Goal: Find specific page/section: Find specific page/section

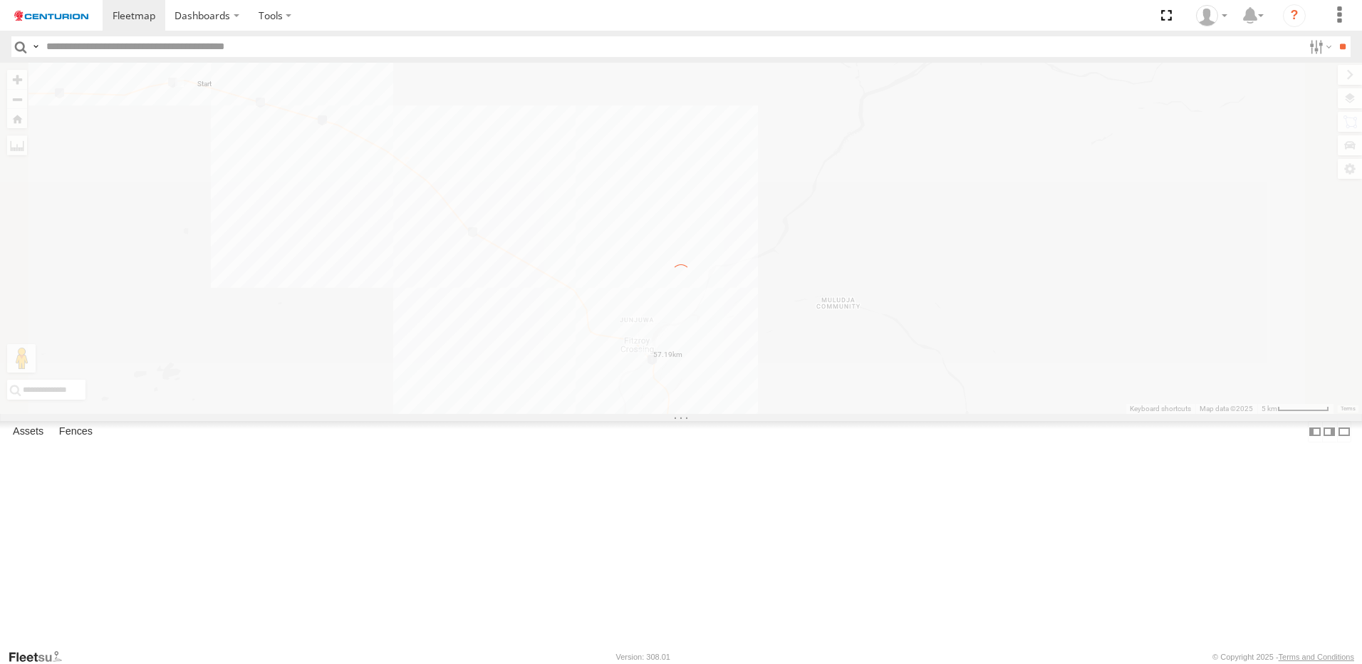
click at [156, 48] on input "text" at bounding box center [672, 46] width 1262 height 21
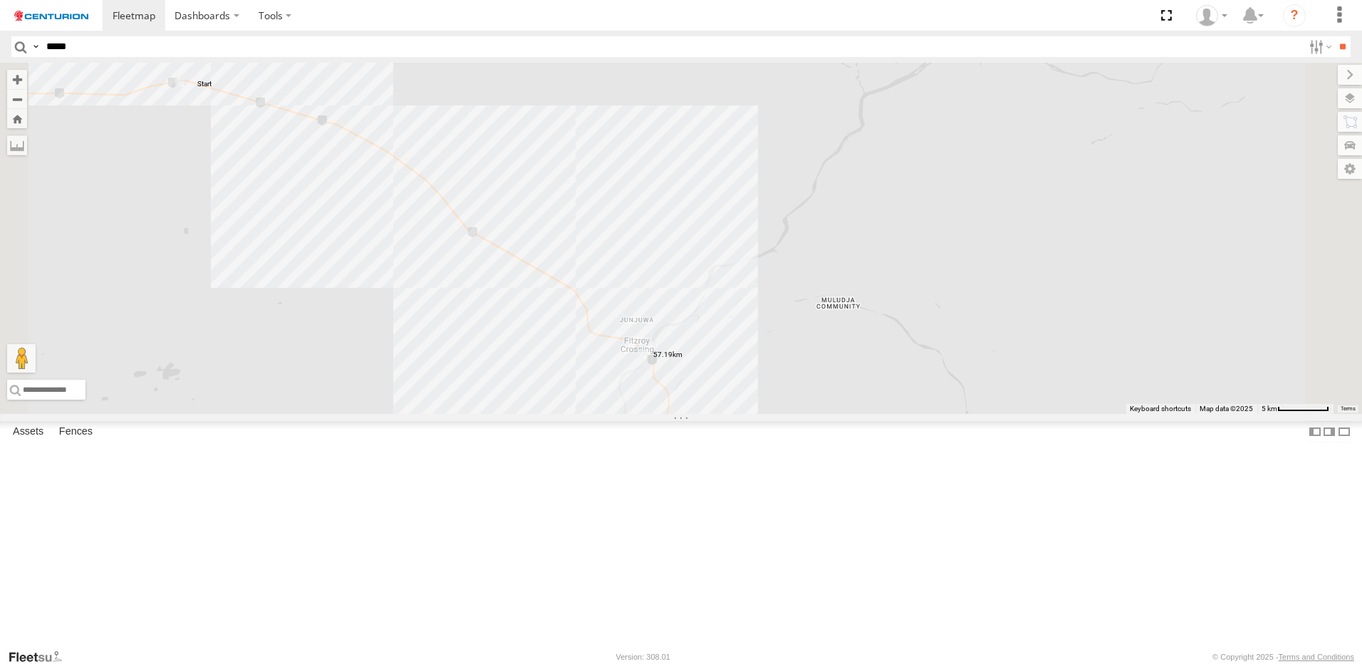
type input "*****"
click at [99, 44] on input "*****" at bounding box center [672, 46] width 1262 height 21
click at [1334, 36] on input "**" at bounding box center [1342, 46] width 16 height 21
click at [0, 0] on div "PM810 Linehaul" at bounding box center [0, 0] width 0 height 0
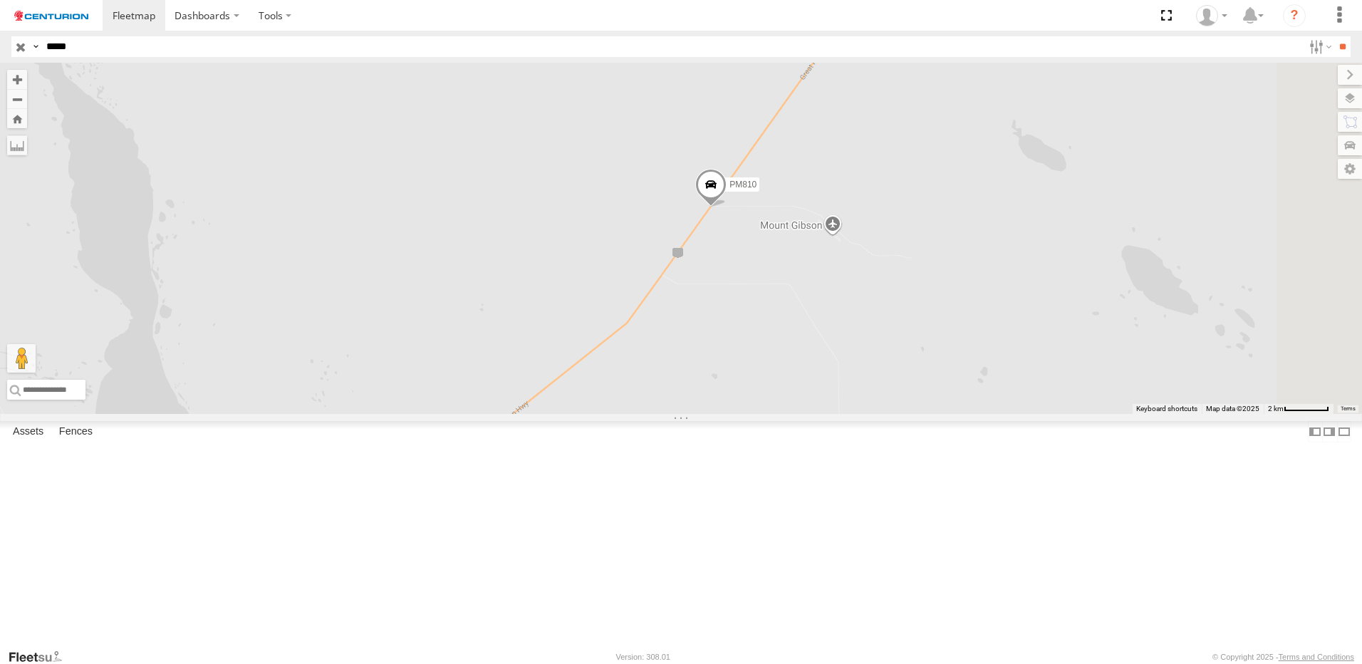
click at [16, 46] on input "button" at bounding box center [20, 46] width 19 height 21
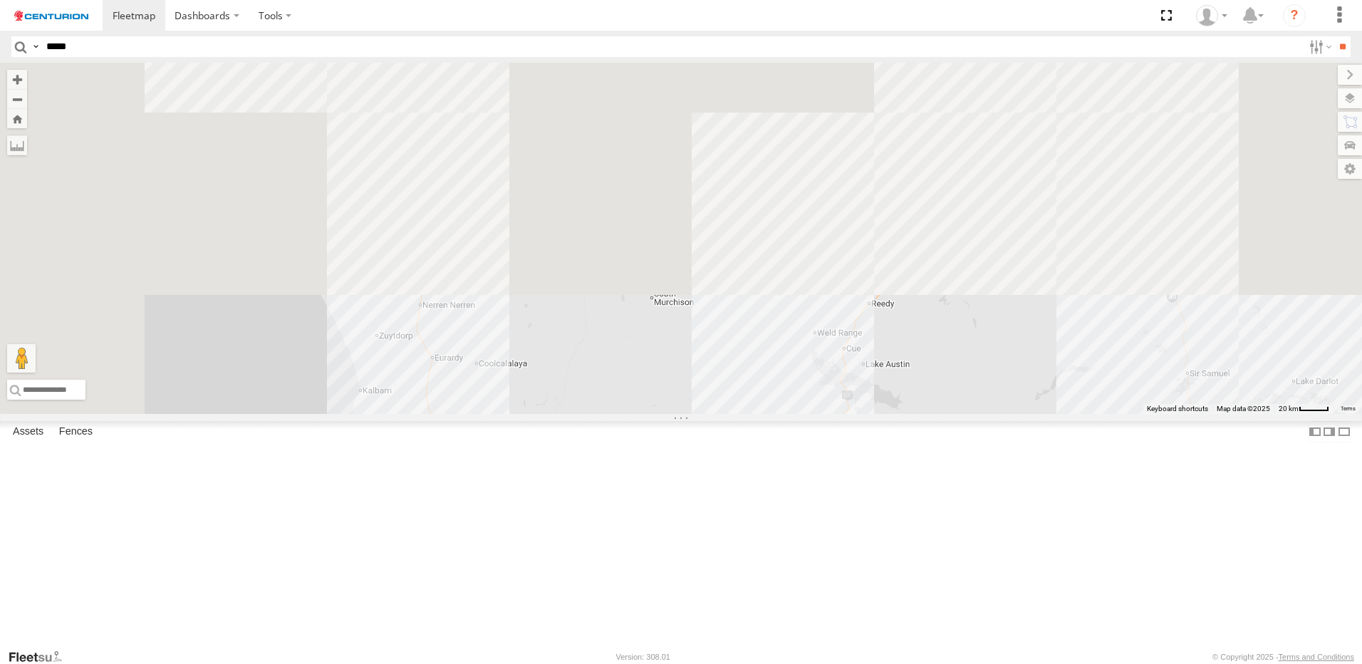
drag, startPoint x: 776, startPoint y: 143, endPoint x: 874, endPoint y: 595, distance: 461.9
click at [852, 663] on html "Dashboards" at bounding box center [681, 332] width 1362 height 664
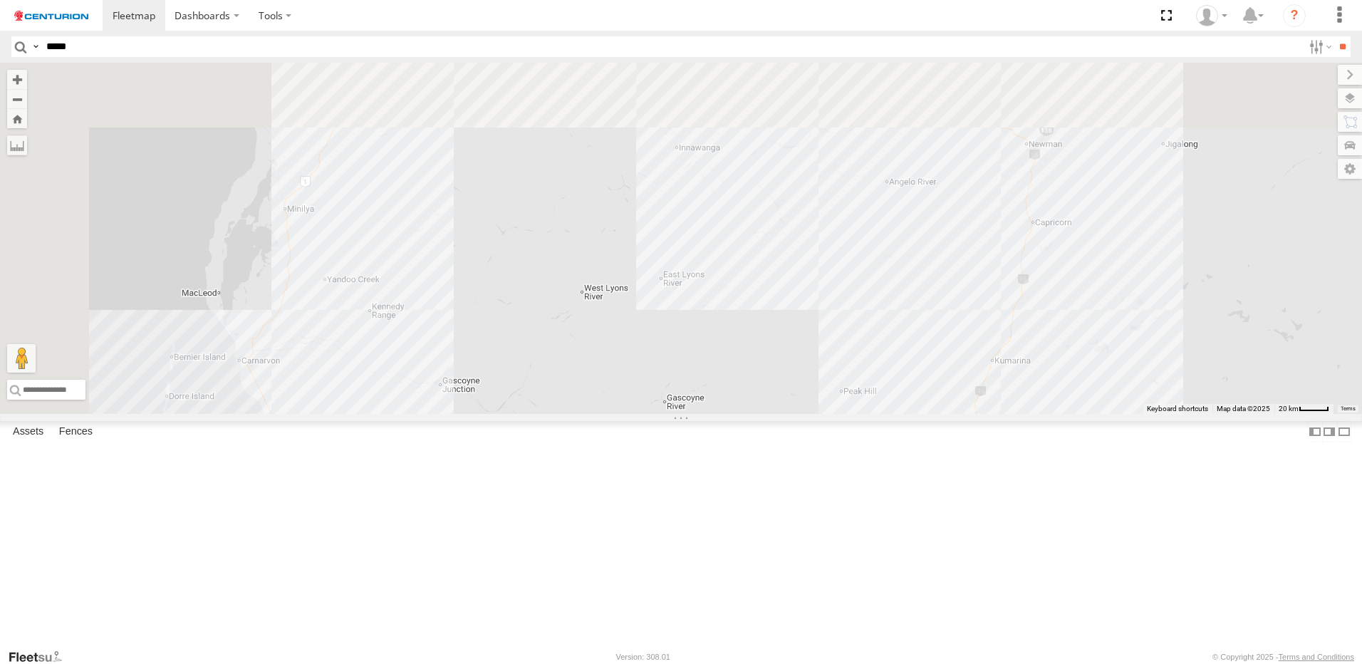
drag, startPoint x: 890, startPoint y: 289, endPoint x: 894, endPoint y: 476, distance: 186.6
click at [894, 414] on div "PM810 30 2 5 F0347 2 D0474 F0512 F0262 PM732" at bounding box center [681, 238] width 1362 height 351
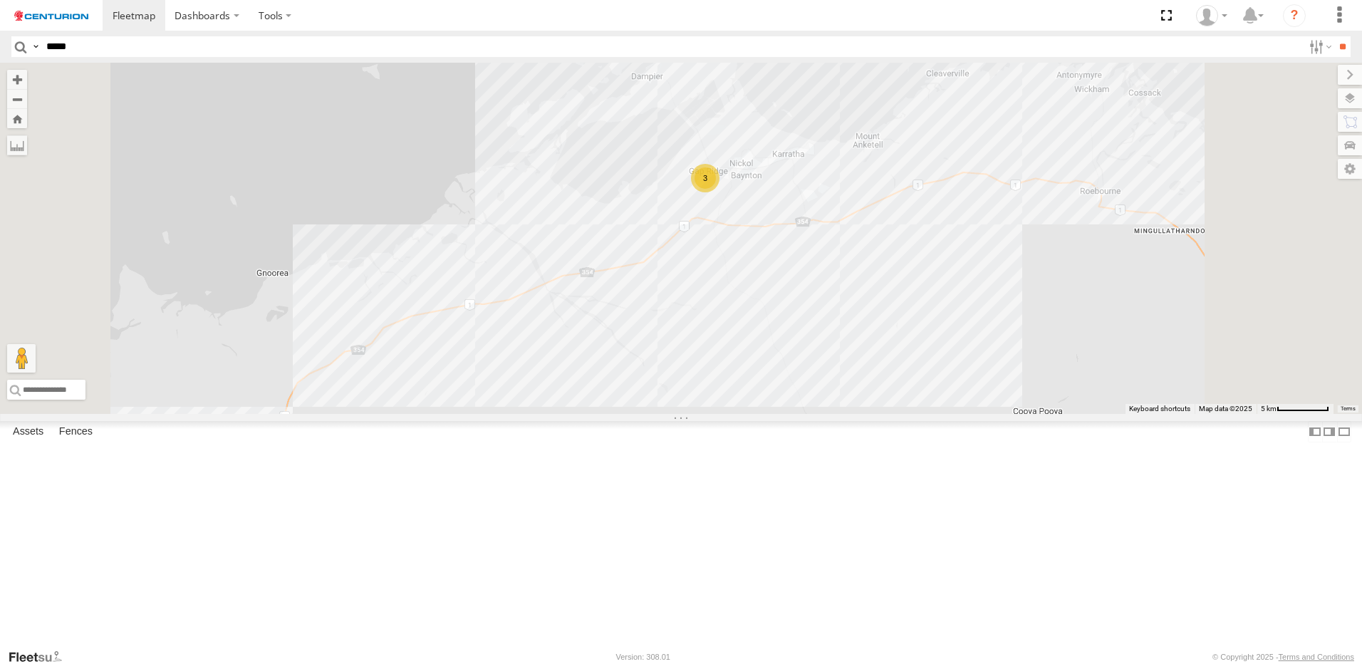
click at [724, 403] on div "PM810 F0347 D0474 F0512 F0262 PM732 FT724 F0275 F0475 F0116 3" at bounding box center [681, 238] width 1362 height 351
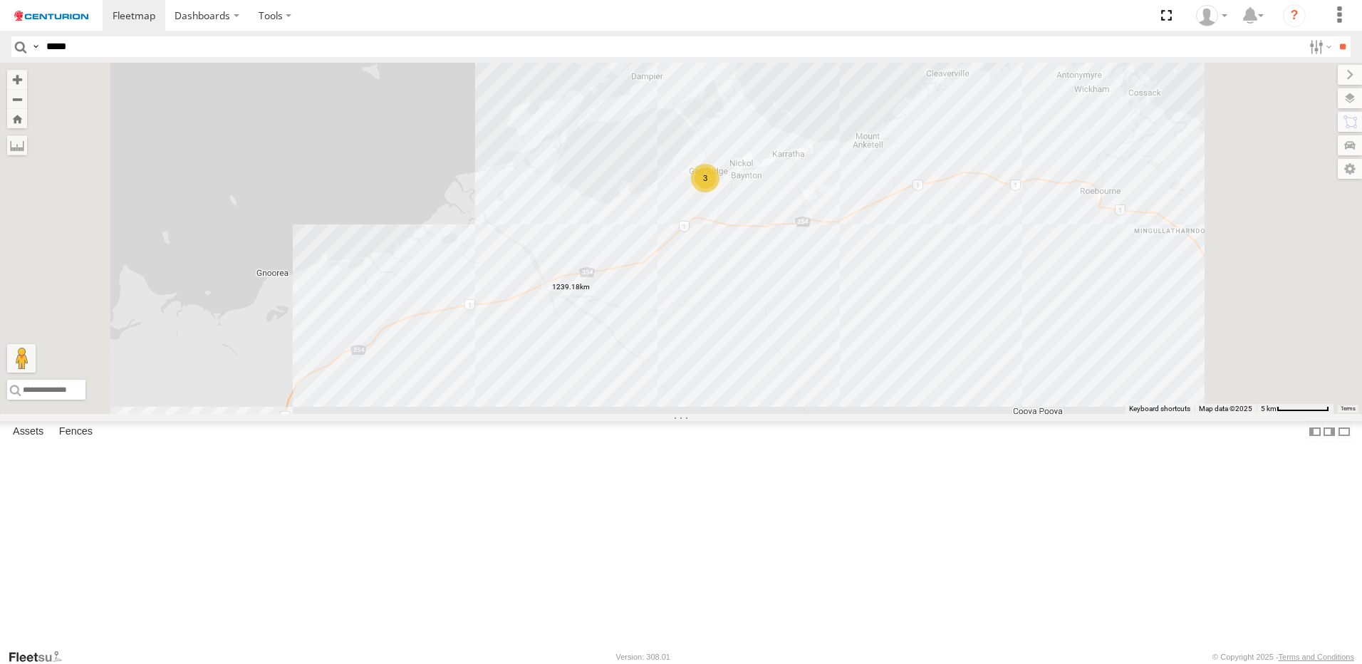
click at [960, 279] on div "PM810 F0347 D0474 F0512 F0262 PM732 FT724 F0275 F0475 F0116 3" at bounding box center [681, 238] width 1362 height 351
click at [0, 0] on label at bounding box center [0, 0] width 0 height 0
click at [27, 146] on label at bounding box center [17, 145] width 20 height 20
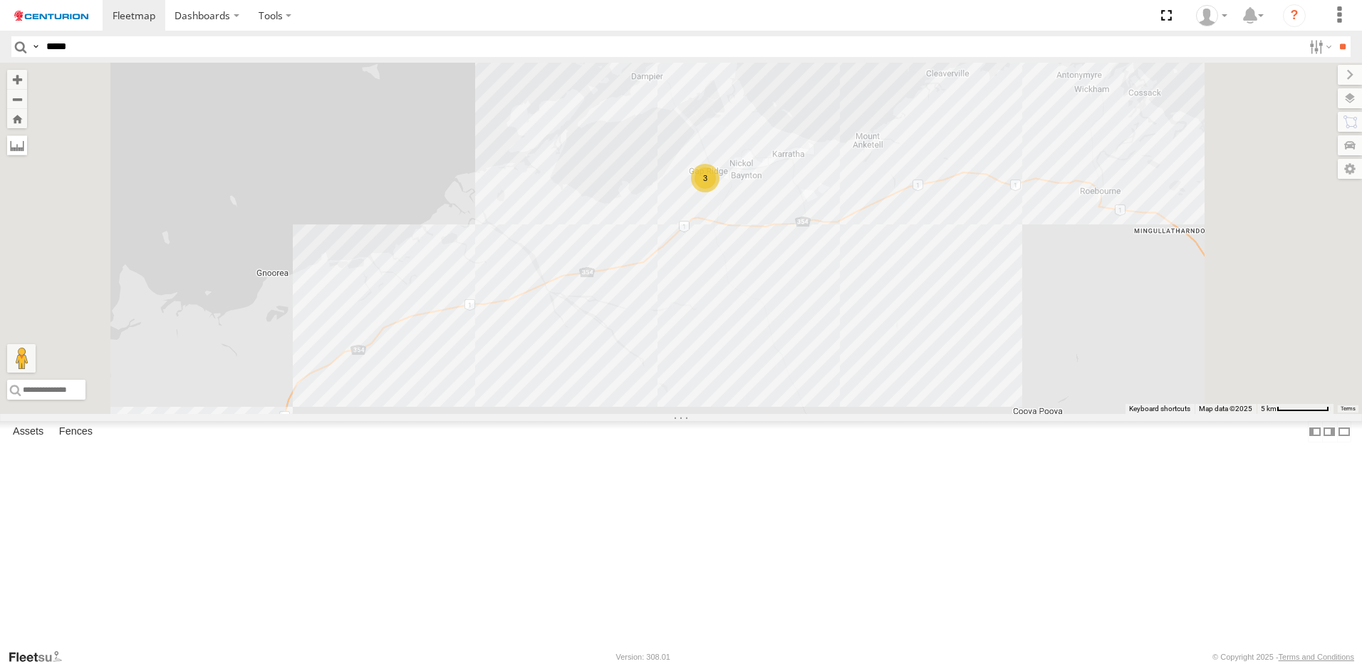
click at [27, 145] on label at bounding box center [17, 145] width 20 height 20
click at [0, 0] on label at bounding box center [0, 0] width 0 height 0
click at [783, 390] on div "PM810 F0347 D0474 F0512 F0262 PM732 FT724 F0275 F0475 F0116 3" at bounding box center [681, 238] width 1362 height 351
click at [966, 274] on div "PM810 F0347 D0474 F0512 F0262 PM732 FT724 F0275 F0475 F0116 3" at bounding box center [681, 238] width 1362 height 351
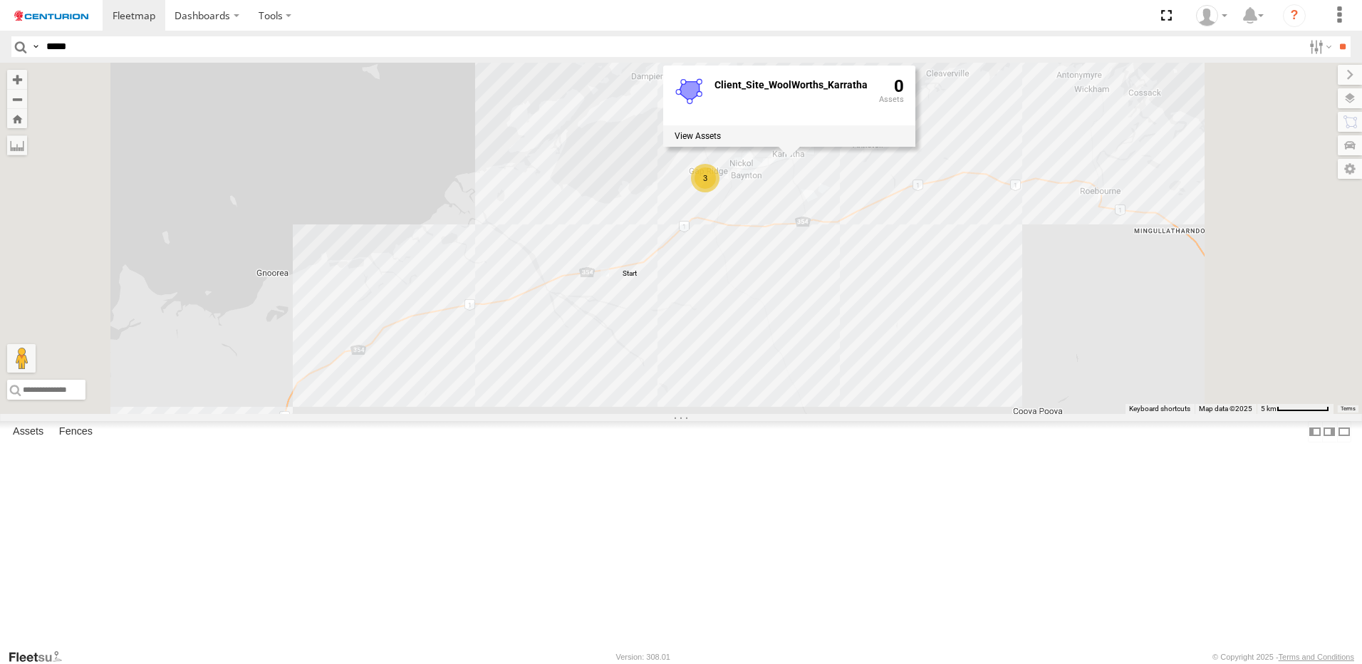
click at [915, 147] on div "Client_Site_WoolWorths_Karratha 0" at bounding box center [789, 106] width 252 height 81
click at [952, 281] on div "PM810 F0347 D0474 F0512 F0262 PM732 FT724 F0275 F0475 F0116 3 Client_Site_WoolW…" at bounding box center [681, 238] width 1362 height 351
